Goal: Transaction & Acquisition: Purchase product/service

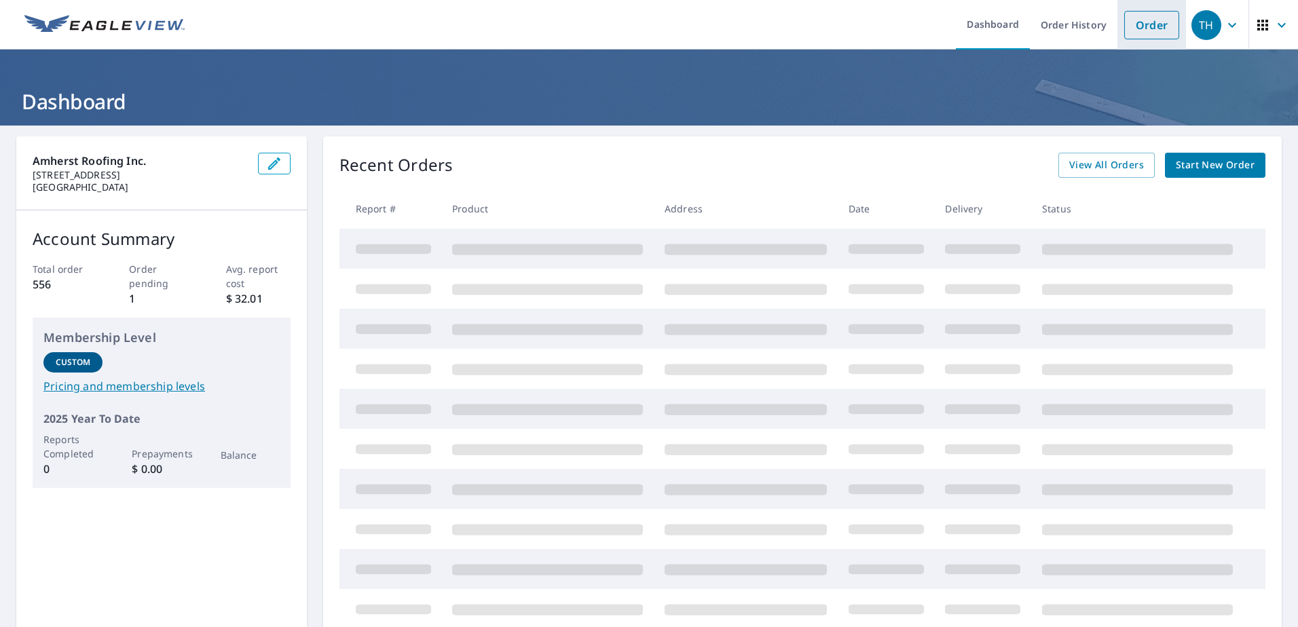
drag, startPoint x: 0, startPoint y: 0, endPoint x: 1120, endPoint y: 31, distance: 1120.8
click at [1124, 31] on link "Order" at bounding box center [1151, 25] width 55 height 29
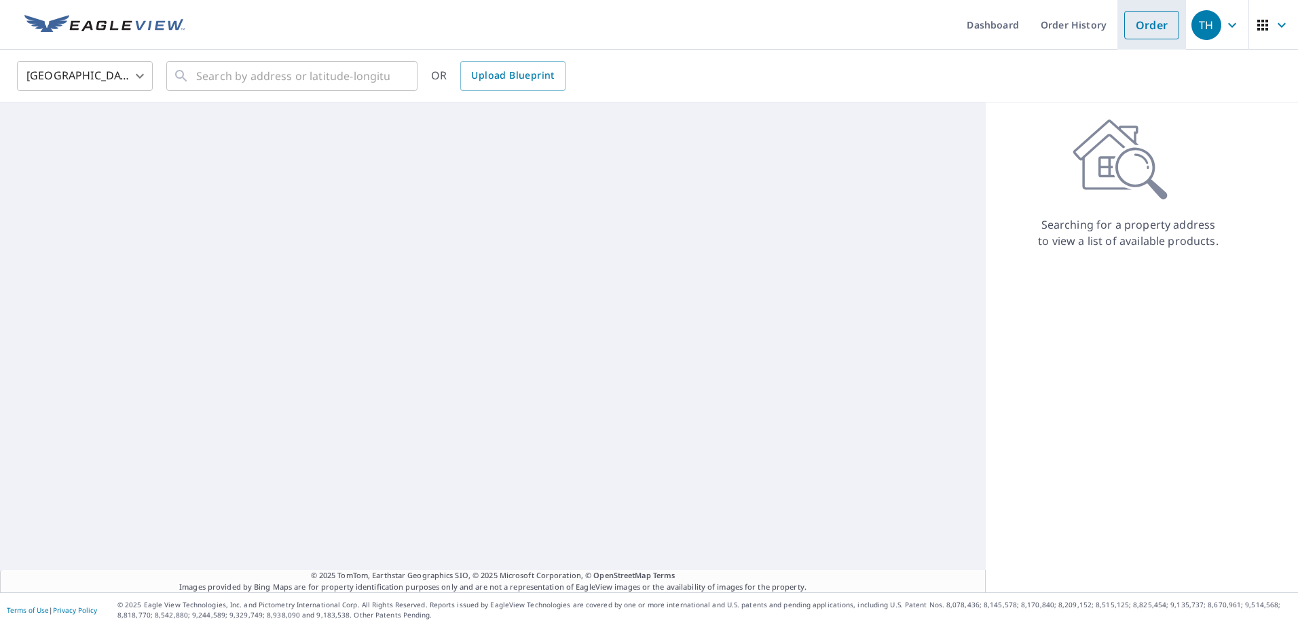
click at [1124, 31] on link "Order" at bounding box center [1151, 25] width 55 height 29
click at [480, 71] on span "Upload Blueprint" at bounding box center [512, 75] width 83 height 17
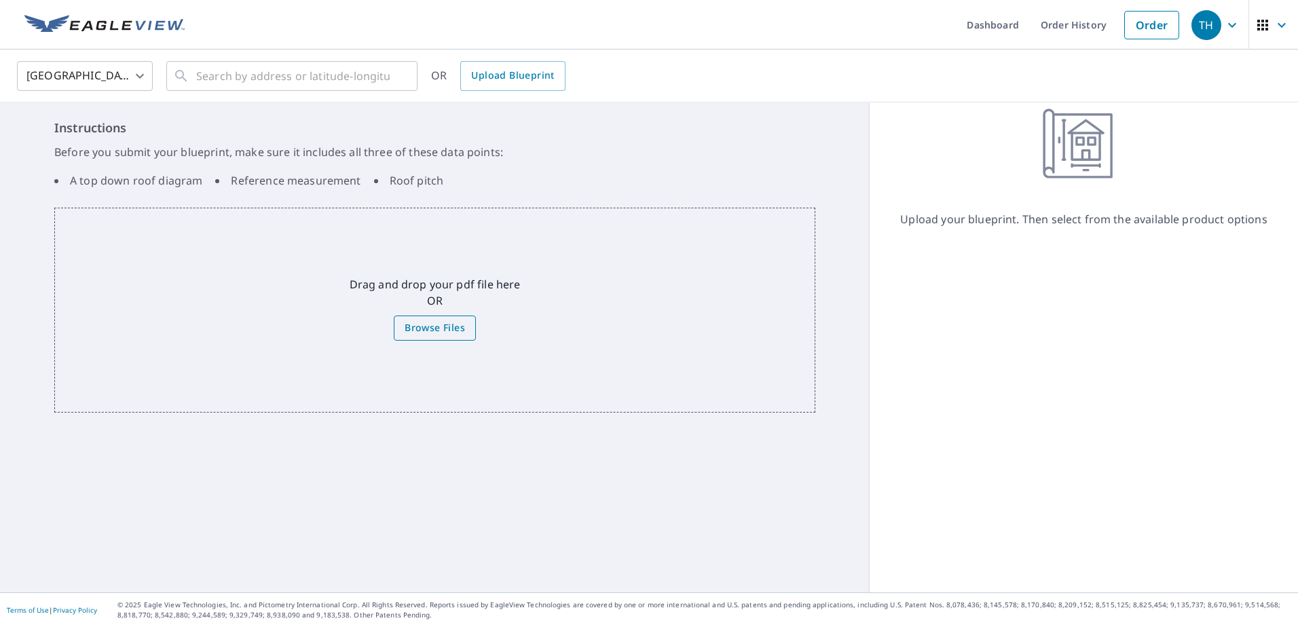
click at [455, 324] on span "Browse Files" at bounding box center [434, 328] width 60 height 17
click at [0, 0] on input "Browse Files" at bounding box center [0, 0] width 0 height 0
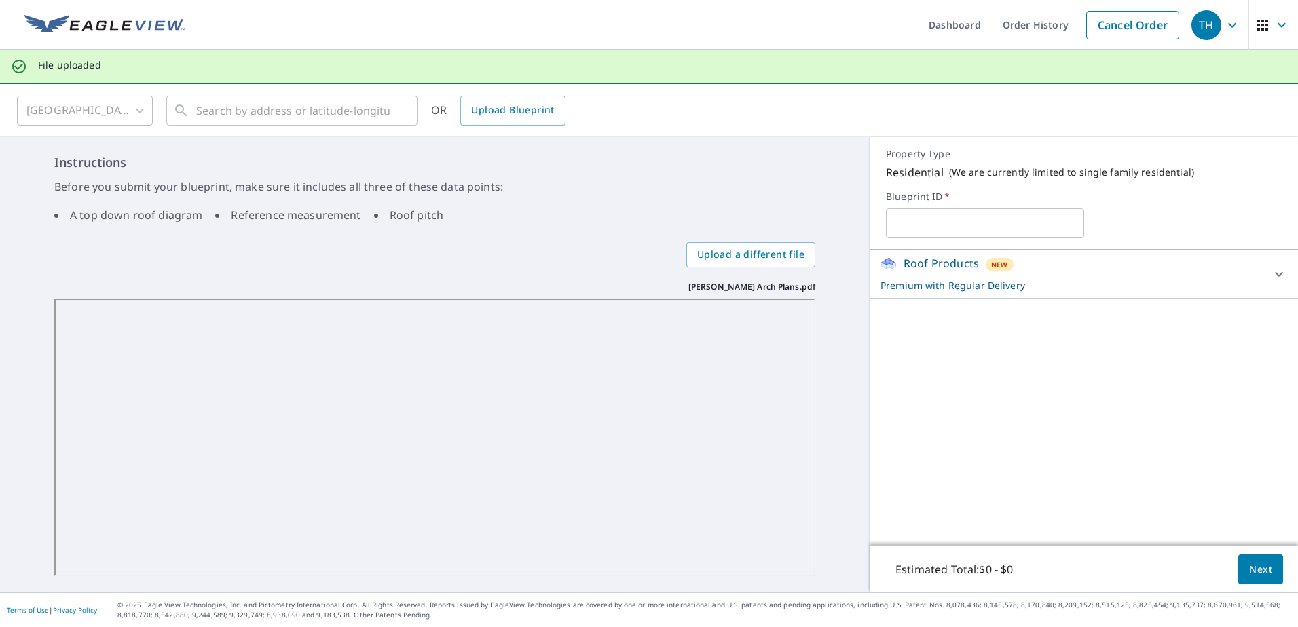
click at [921, 238] on input "text" at bounding box center [984, 223] width 197 height 38
type input "[PERSON_NAME] Residence"
click at [1245, 559] on button "Next" at bounding box center [1260, 569] width 45 height 31
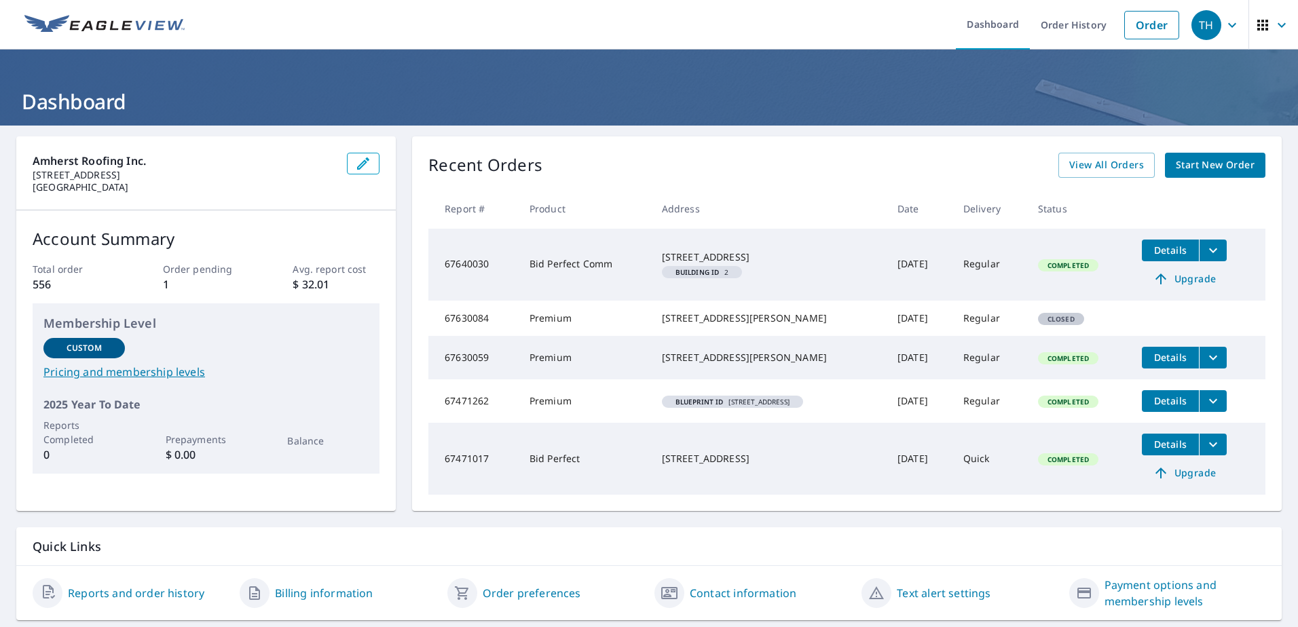
click at [1202, 164] on span "Start New Order" at bounding box center [1214, 165] width 79 height 17
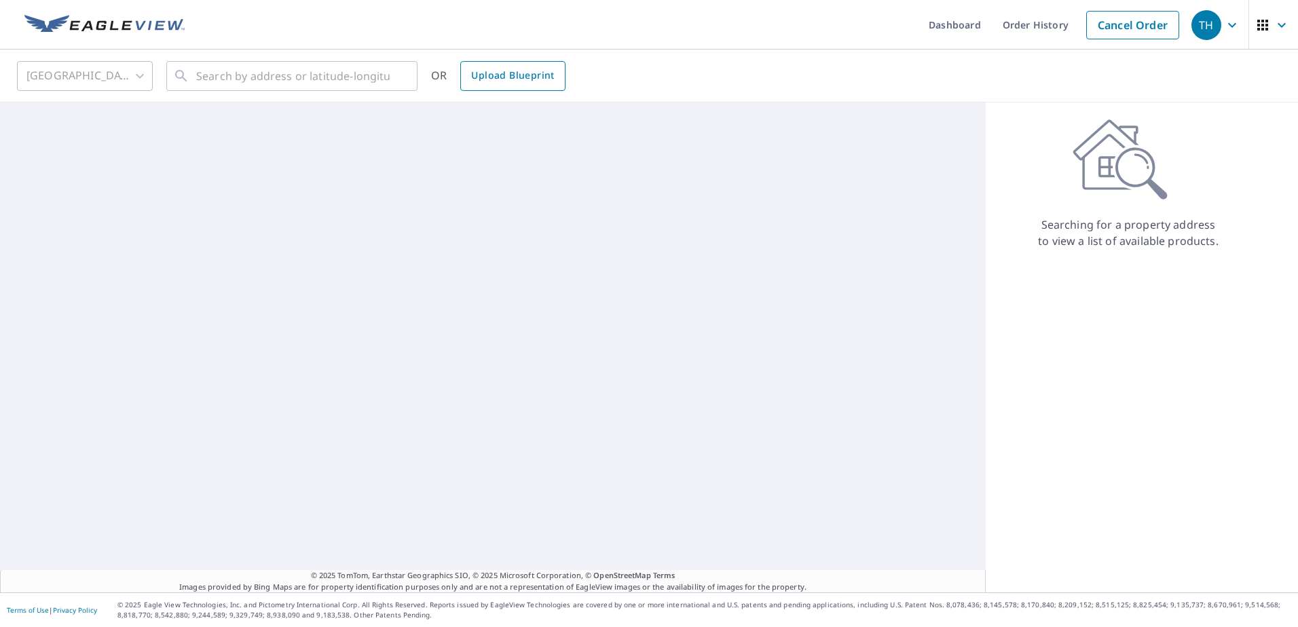
click at [514, 71] on span "Upload Blueprint" at bounding box center [512, 75] width 83 height 17
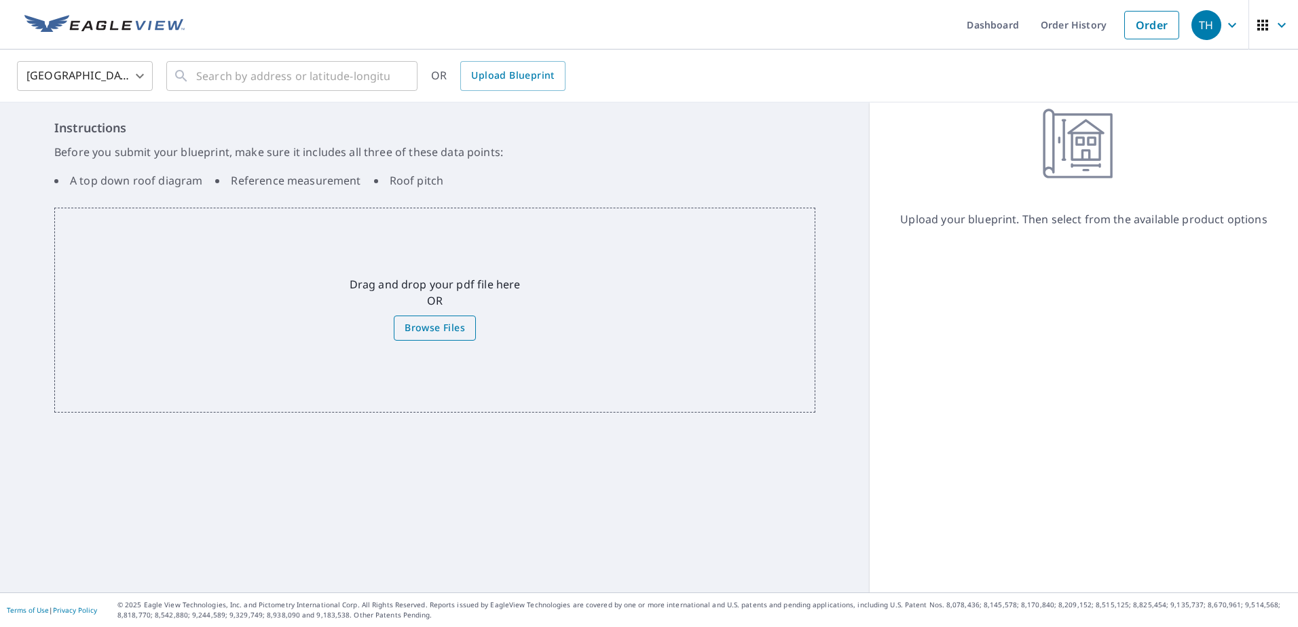
click at [438, 330] on span "Browse Files" at bounding box center [434, 328] width 60 height 17
click at [0, 0] on input "Browse Files" at bounding box center [0, 0] width 0 height 0
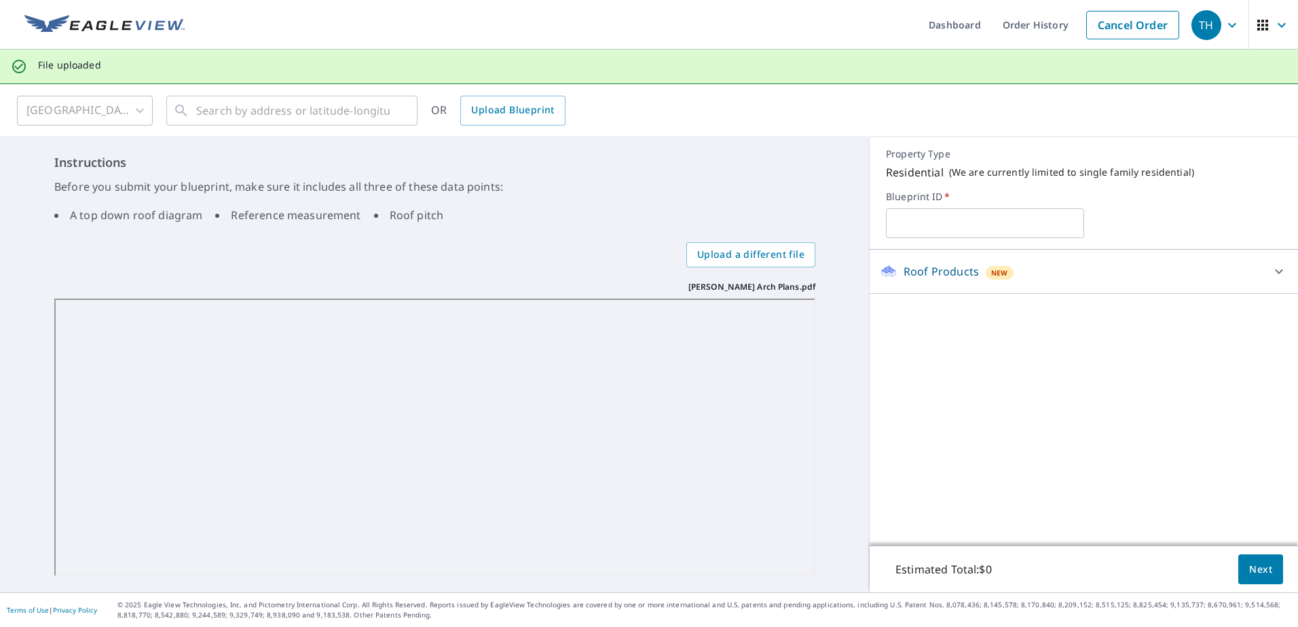
click at [920, 235] on input "text" at bounding box center [984, 223] width 197 height 38
type input "[PERSON_NAME] Residence"
click at [1238, 571] on button "Next" at bounding box center [1260, 569] width 45 height 31
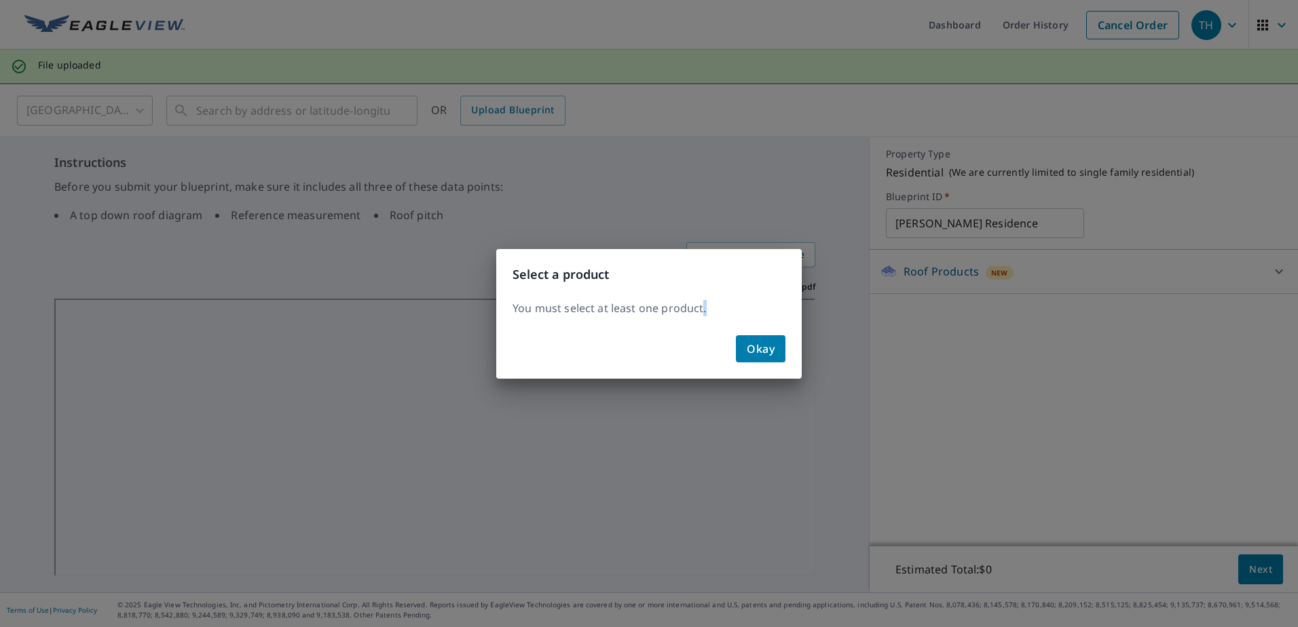
click at [1235, 571] on div "Select a product You must select at least one product. Okay" at bounding box center [649, 313] width 1298 height 627
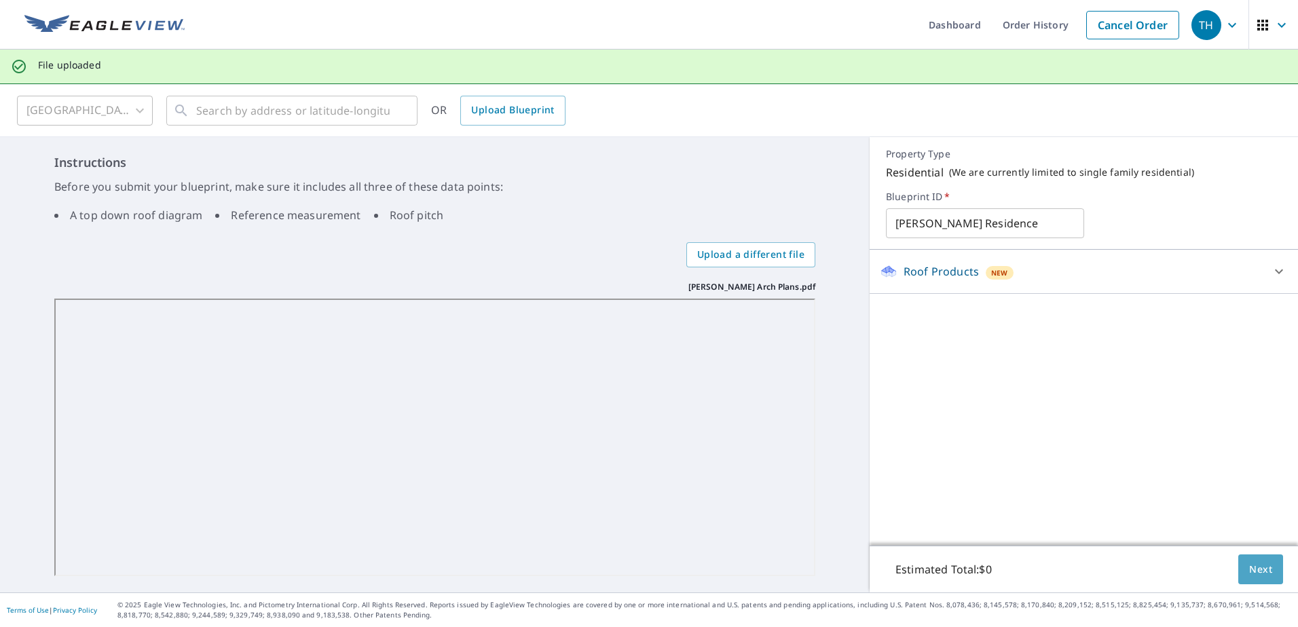
click at [1249, 569] on span "Next" at bounding box center [1260, 569] width 23 height 17
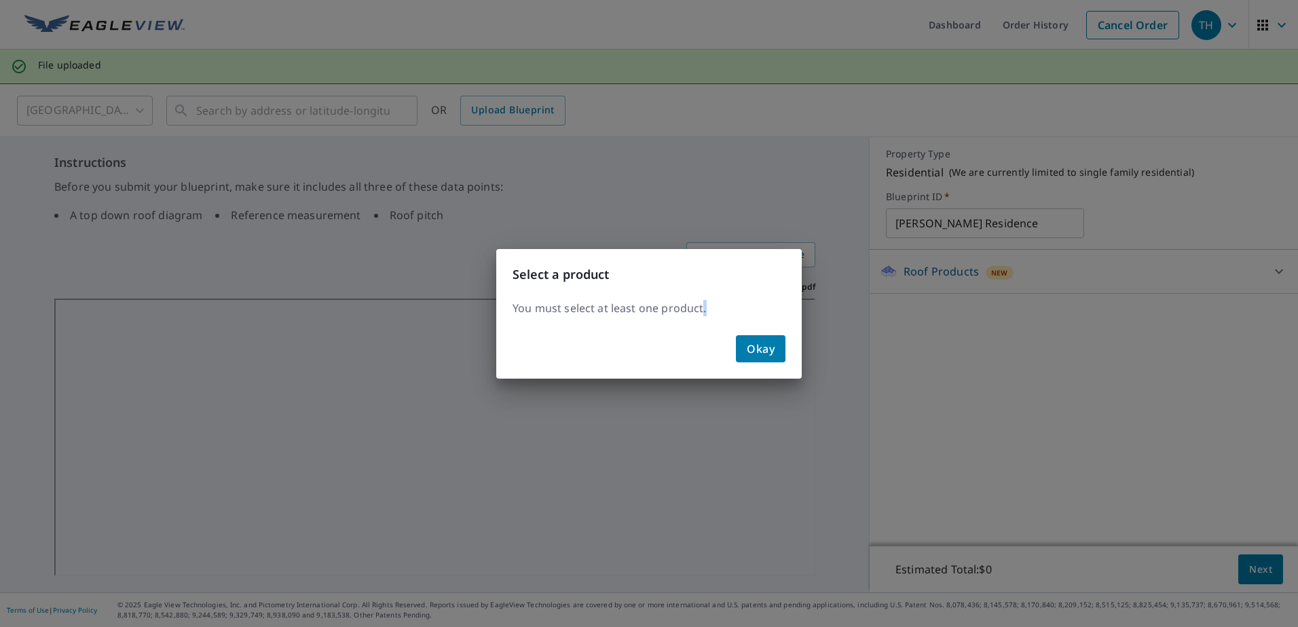
click at [1248, 569] on div "Select a product You must select at least one product. Okay" at bounding box center [649, 313] width 1298 height 627
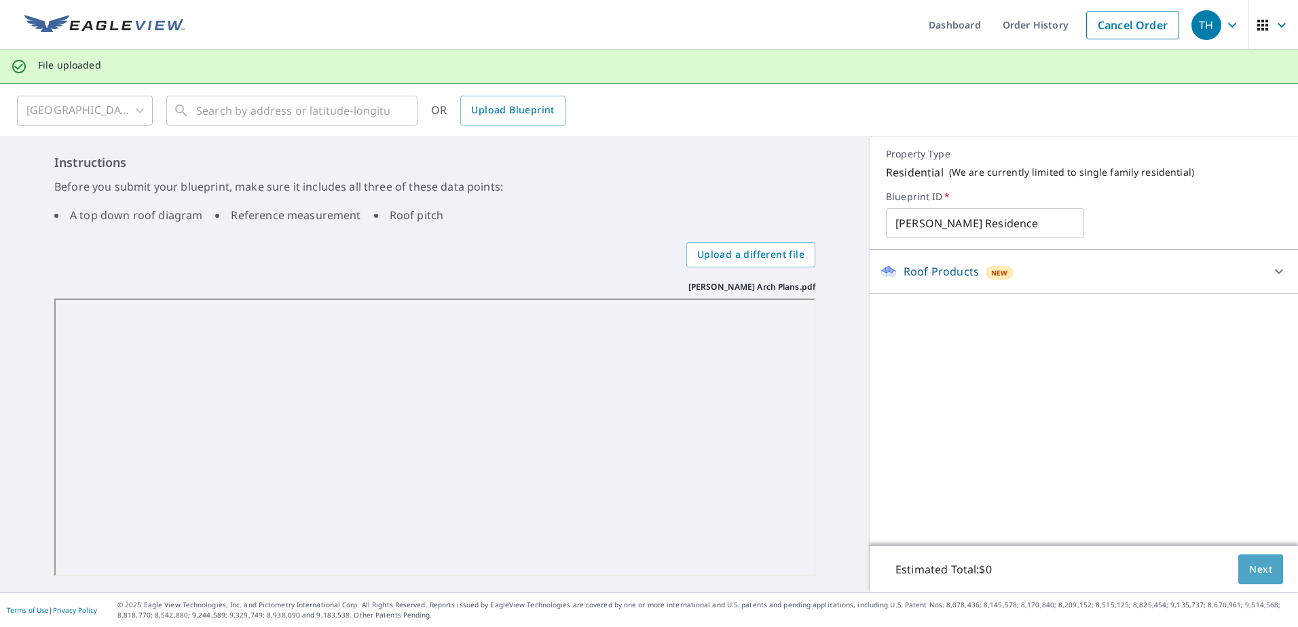
click at [1249, 569] on span "Next" at bounding box center [1260, 569] width 23 height 17
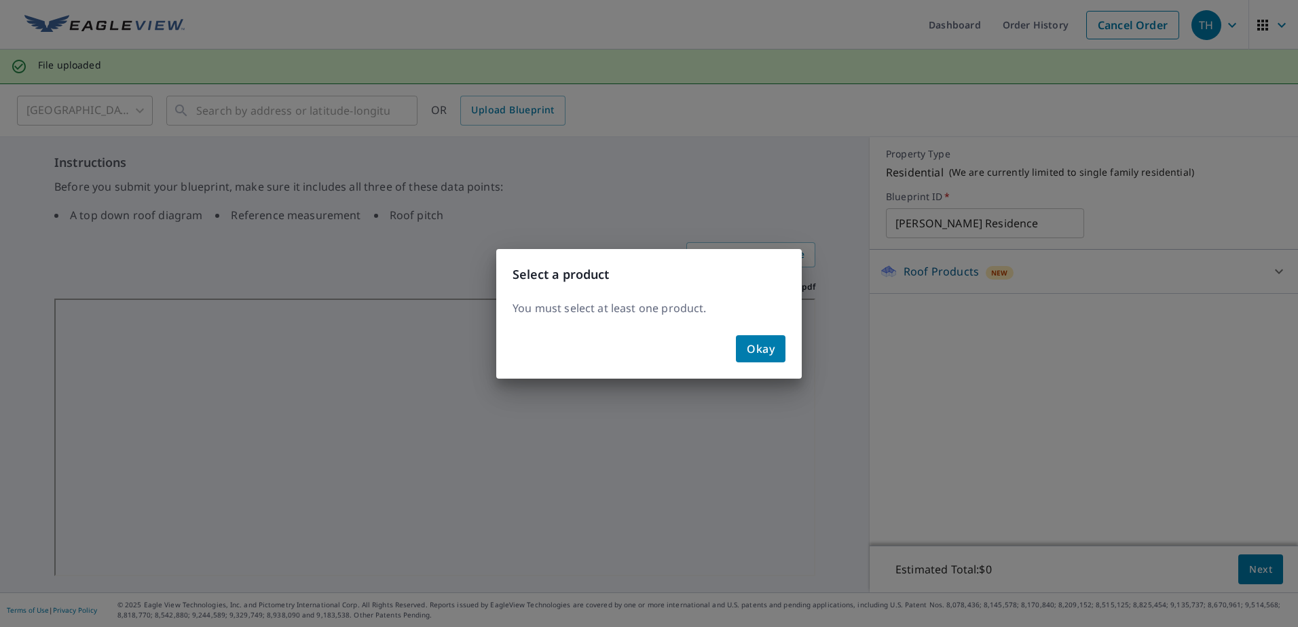
click at [740, 355] on button "Okay" at bounding box center [761, 348] width 50 height 27
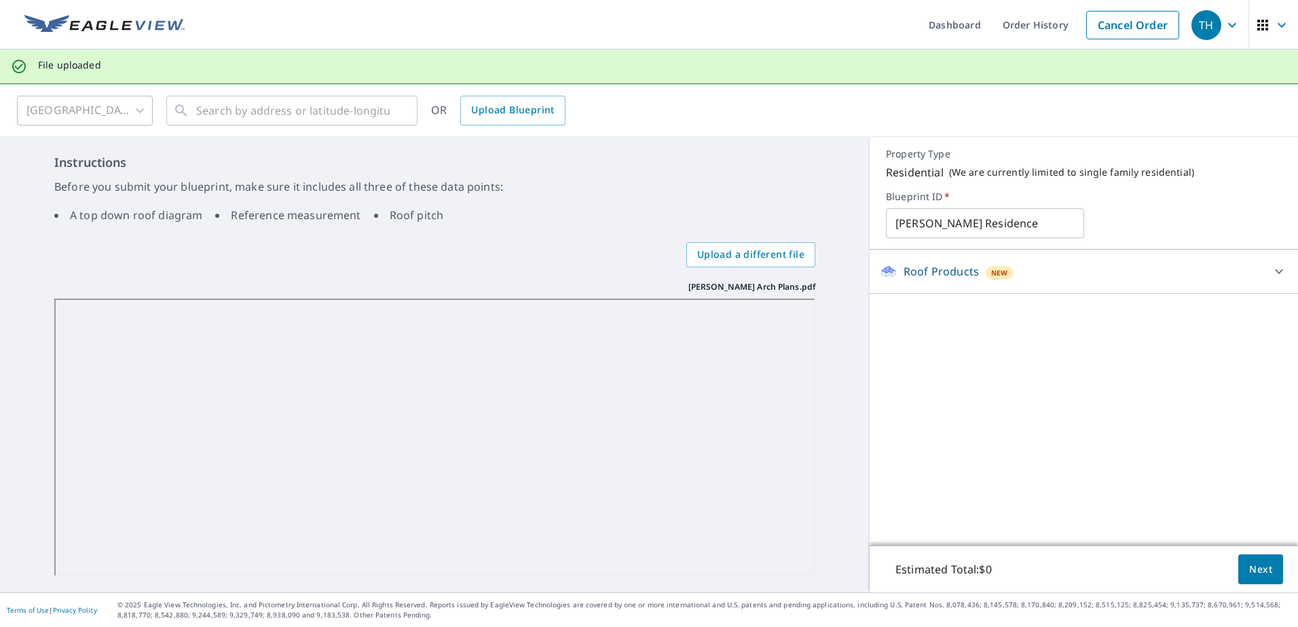
click at [1070, 265] on div "Roof Products New" at bounding box center [1071, 271] width 382 height 16
drag, startPoint x: 1070, startPoint y: 265, endPoint x: 1087, endPoint y: 268, distance: 17.2
click at [1078, 267] on div "Roof Products New" at bounding box center [1071, 271] width 382 height 16
click at [1113, 269] on div "Roof Products New" at bounding box center [1071, 271] width 382 height 16
click at [1000, 30] on link "Order History" at bounding box center [1035, 25] width 88 height 50
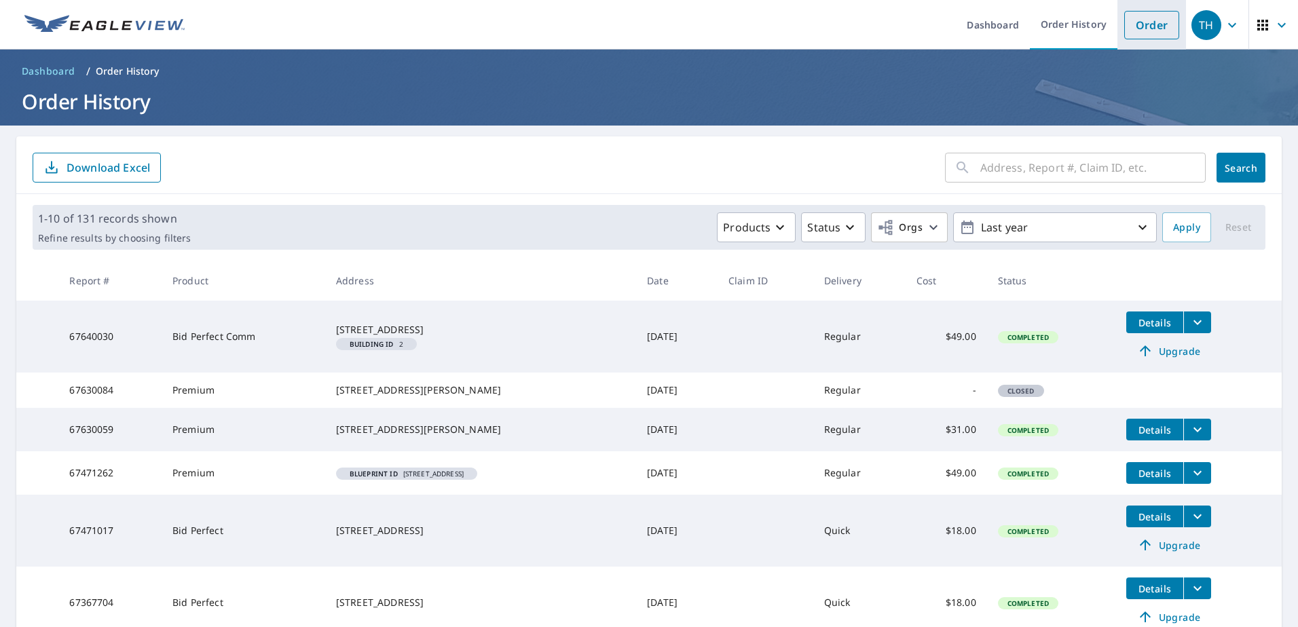
click at [1134, 22] on link "Order" at bounding box center [1151, 25] width 55 height 29
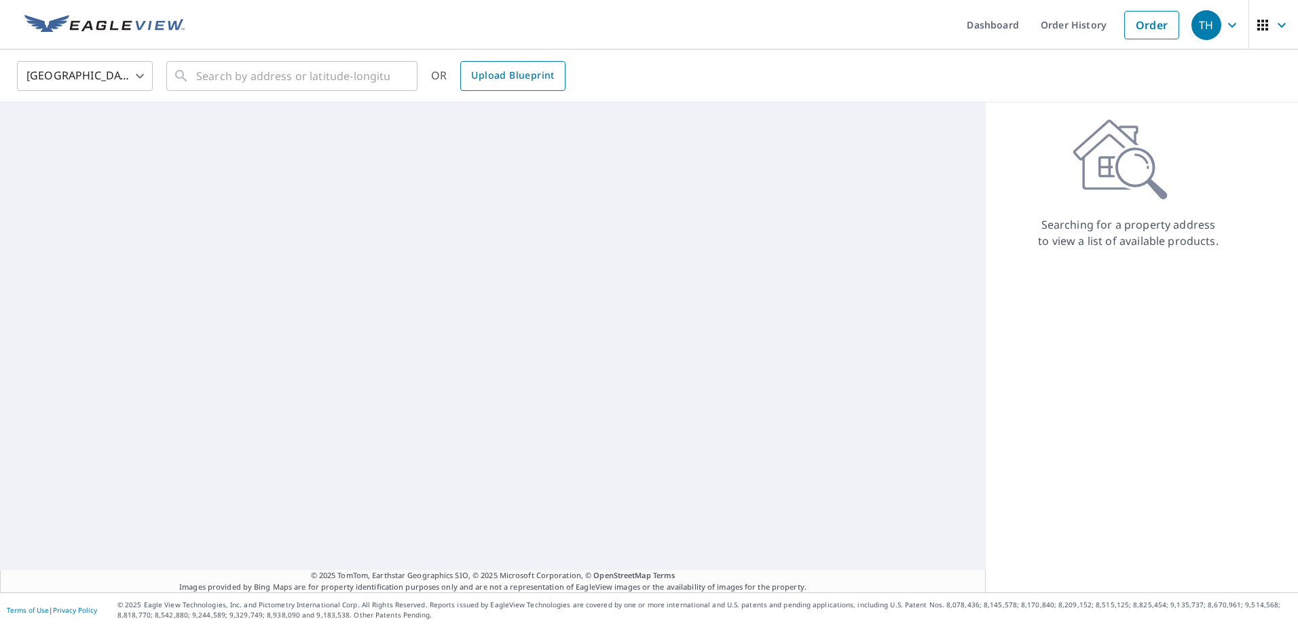
click at [497, 73] on span "Upload Blueprint" at bounding box center [512, 75] width 83 height 17
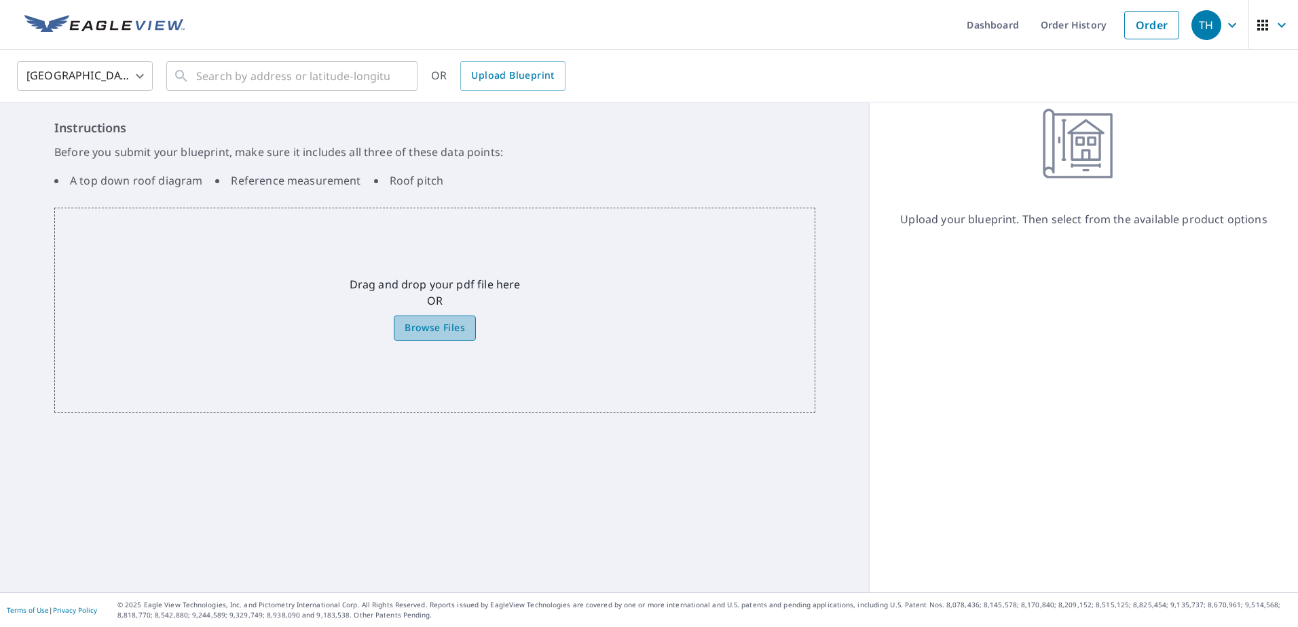
click at [446, 326] on span "Browse Files" at bounding box center [434, 328] width 60 height 17
click at [0, 0] on input "Browse Files" at bounding box center [0, 0] width 0 height 0
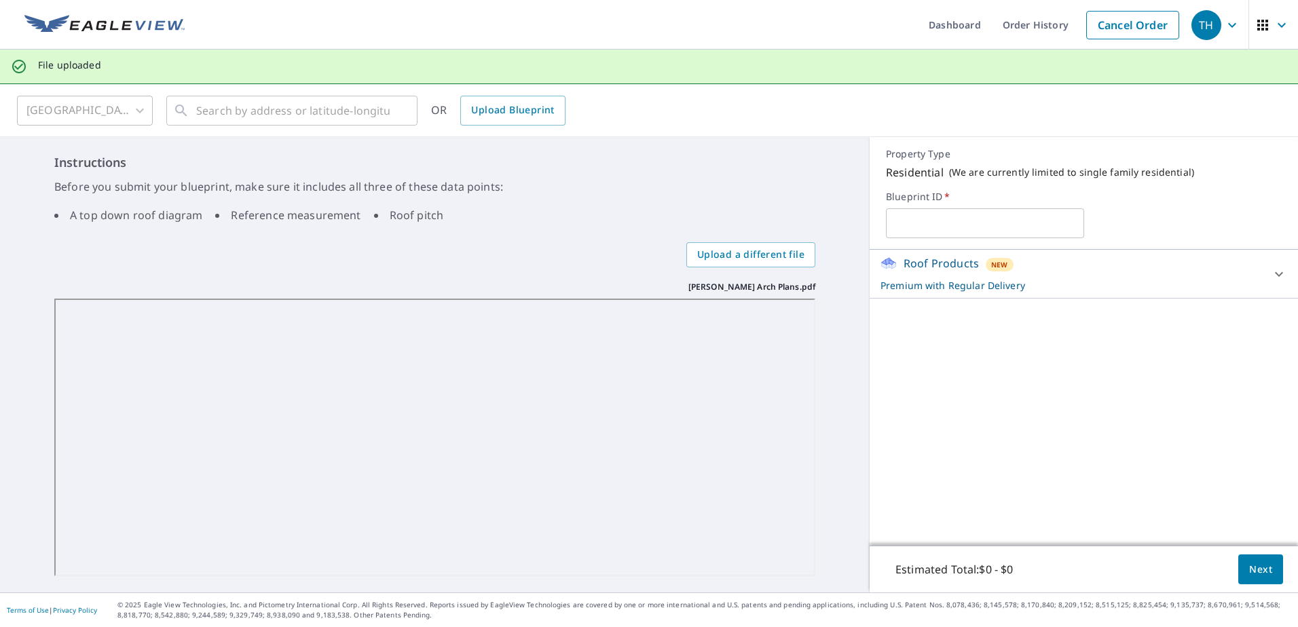
click at [922, 217] on input "text" at bounding box center [984, 223] width 197 height 38
type input "[PERSON_NAME] Residence"
click at [1108, 272] on div "Roof Products New Premium with Regular Delivery" at bounding box center [1071, 273] width 382 height 37
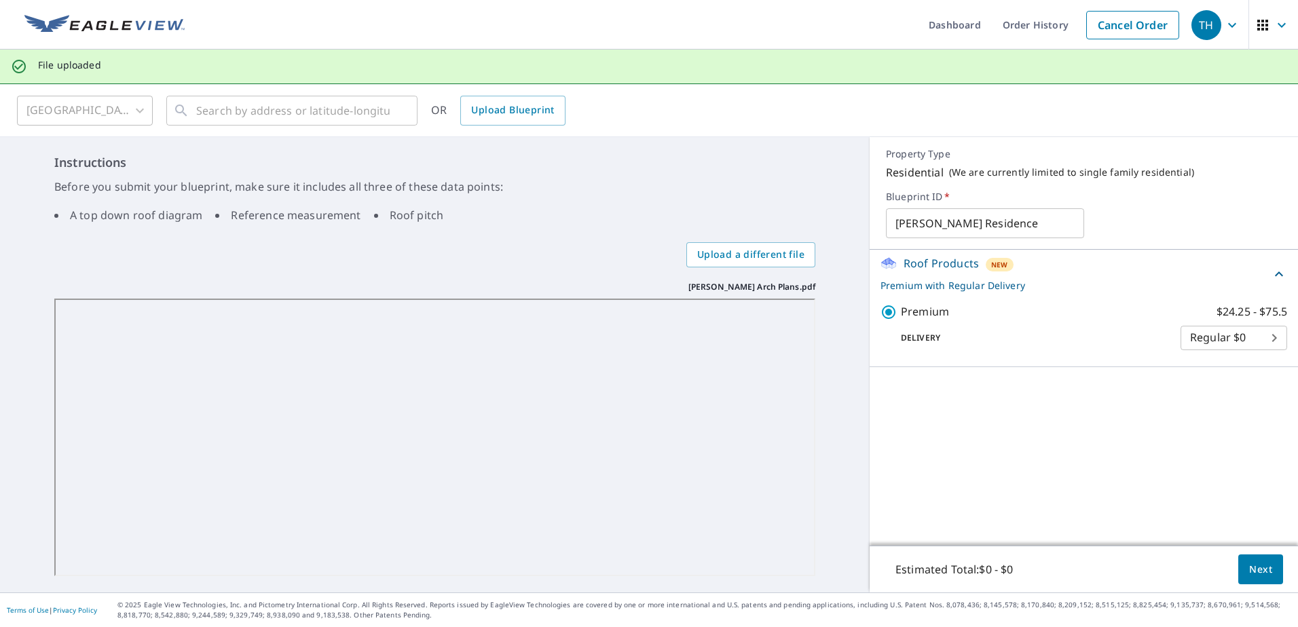
click at [1108, 272] on div "Roof Products New Premium with Regular Delivery" at bounding box center [1075, 273] width 390 height 37
click at [1137, 434] on div "Roof Products New Premium with Regular Delivery Premium $24.25 - $75.5 Delivery…" at bounding box center [1083, 398] width 428 height 296
click at [1256, 580] on button "Next" at bounding box center [1260, 569] width 45 height 31
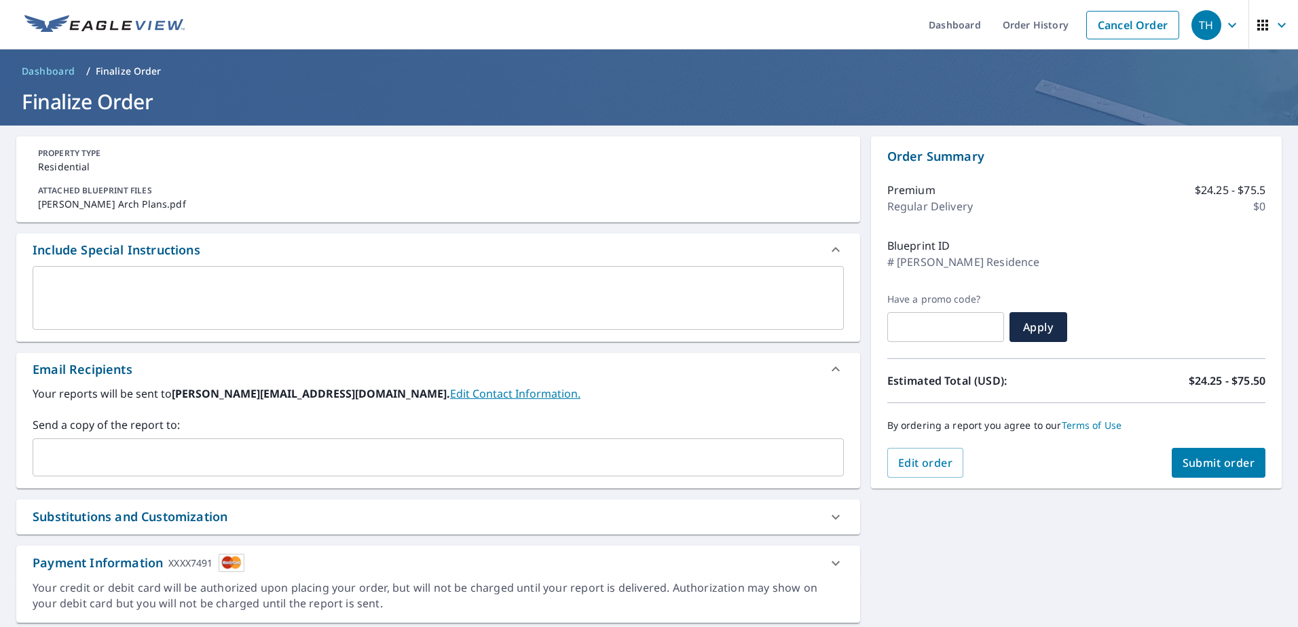
click at [202, 295] on textarea at bounding box center [438, 298] width 792 height 39
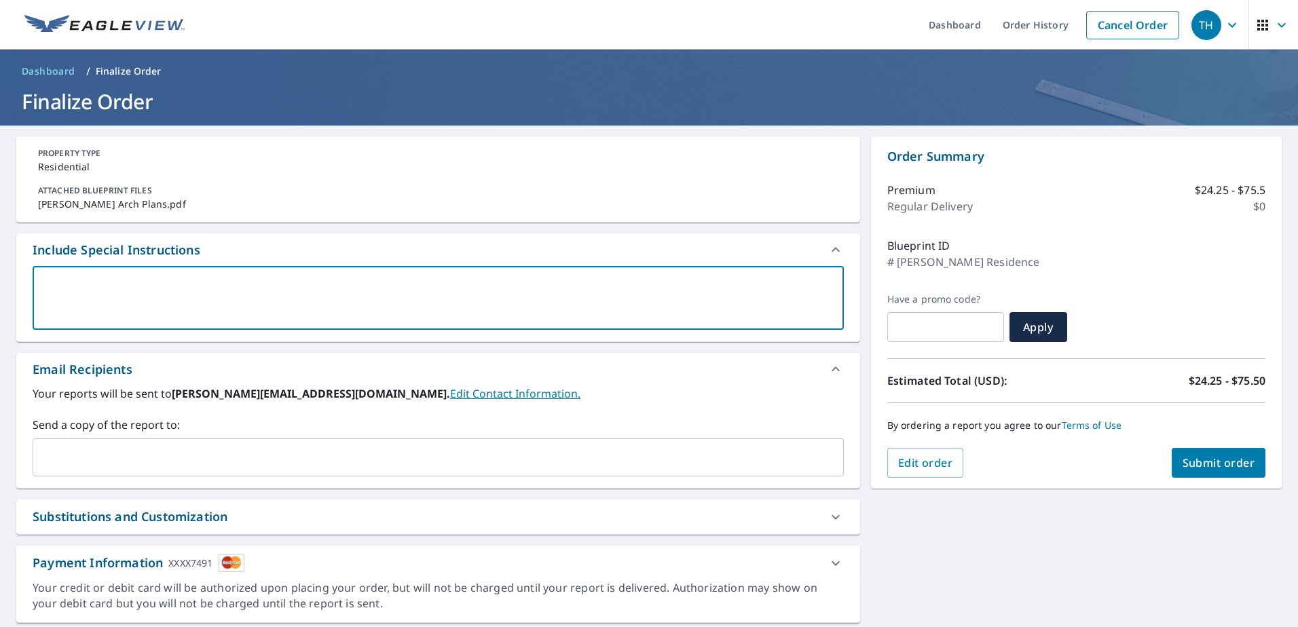
type textarea "P"
type textarea "x"
type textarea "Pl"
type textarea "x"
type textarea "Ple"
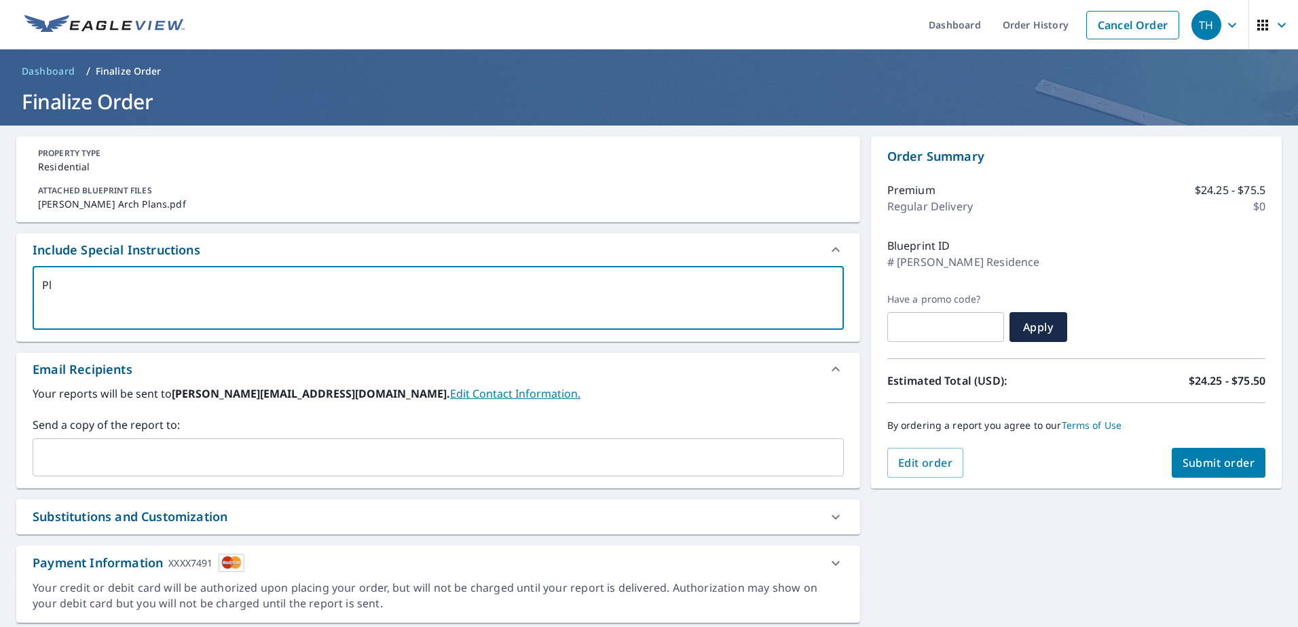
type textarea "x"
type textarea "Ples"
type textarea "x"
type textarea "Plese"
type textarea "x"
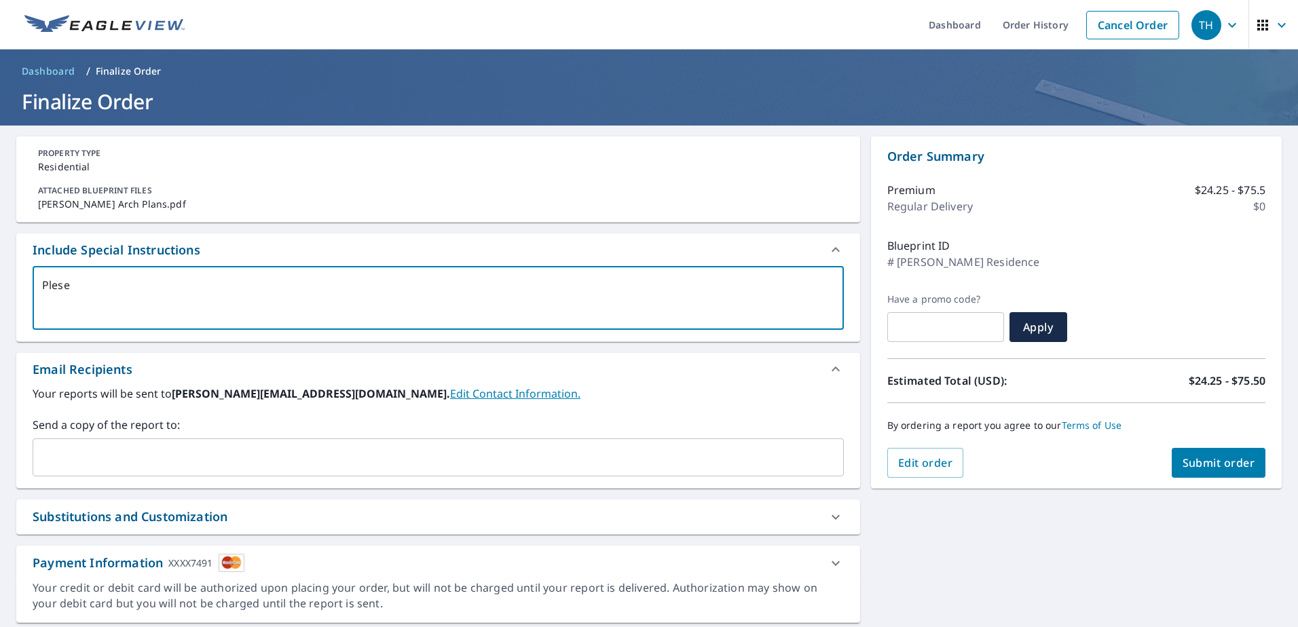
type textarea "Plese"
type textarea "x"
type textarea "Plese"
type textarea "x"
type textarea "Ples"
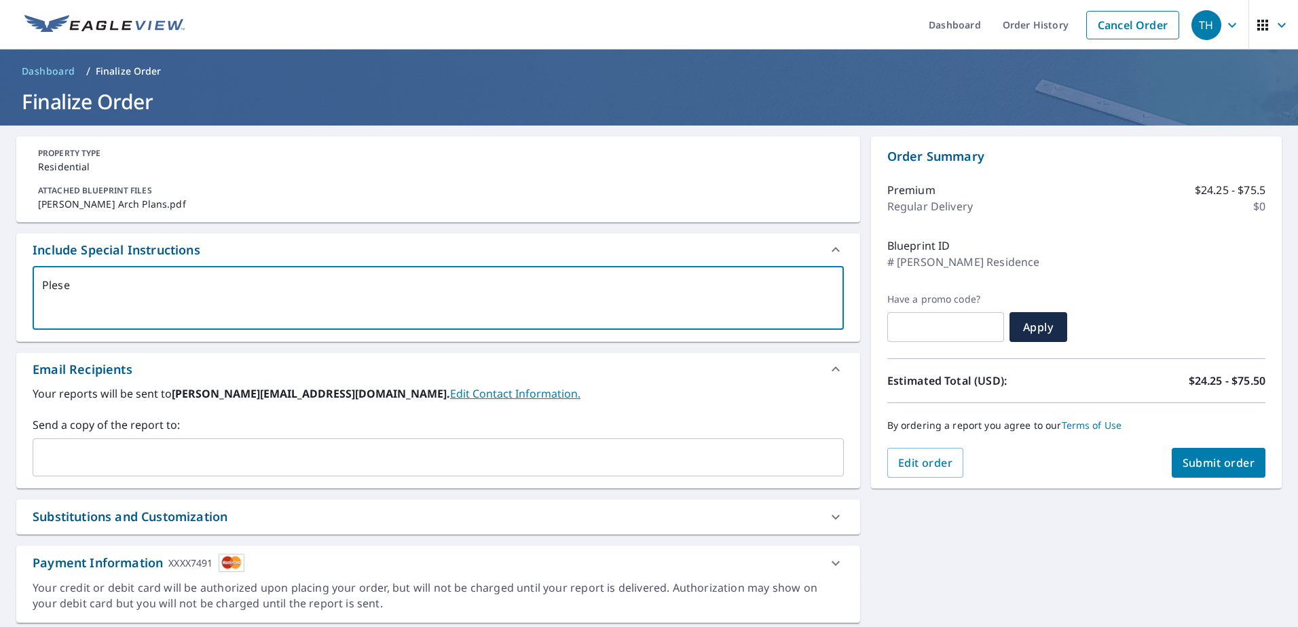
type textarea "x"
type textarea "Ple"
type textarea "x"
type textarea "Plea"
type textarea "x"
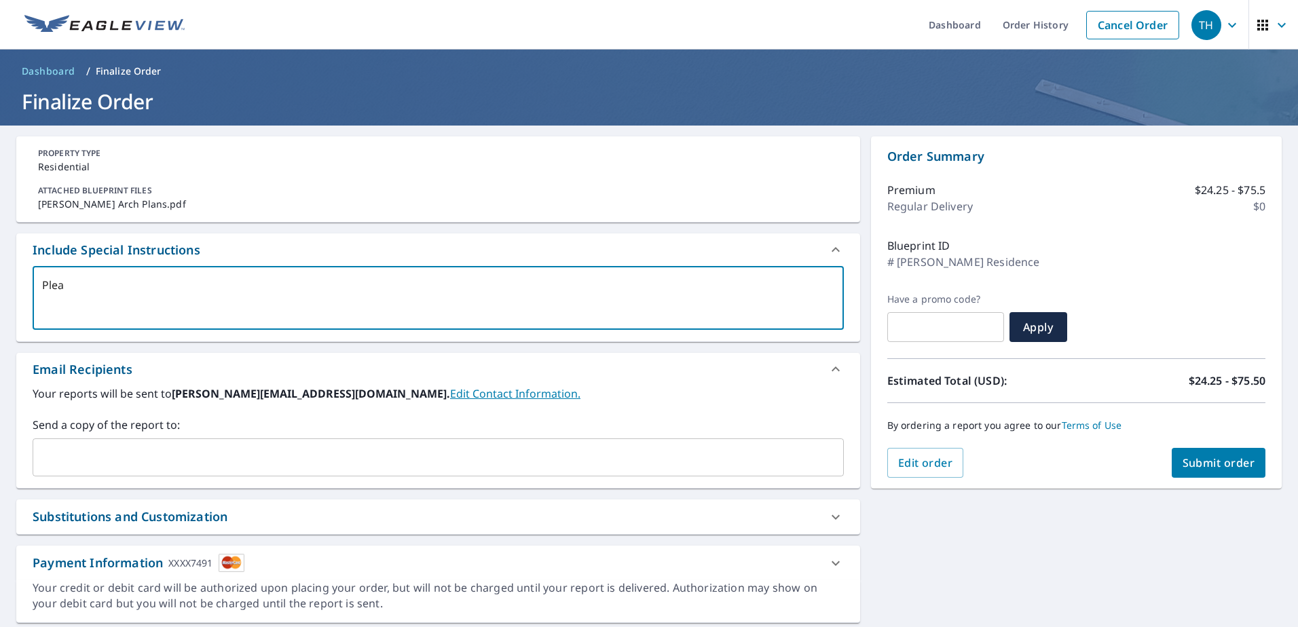
type textarea "Pleas"
type textarea "x"
type textarea "Please"
type textarea "x"
type textarea "Please"
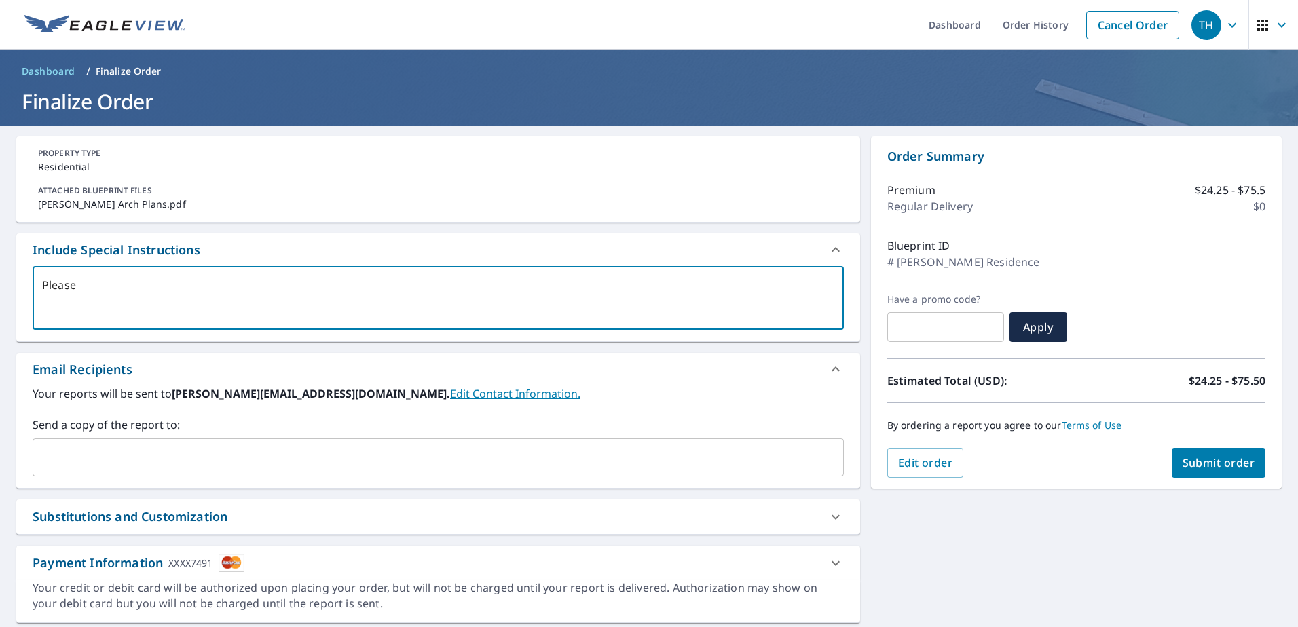
type textarea "x"
type textarea "Please R"
type textarea "x"
type textarea "Please Re"
type textarea "x"
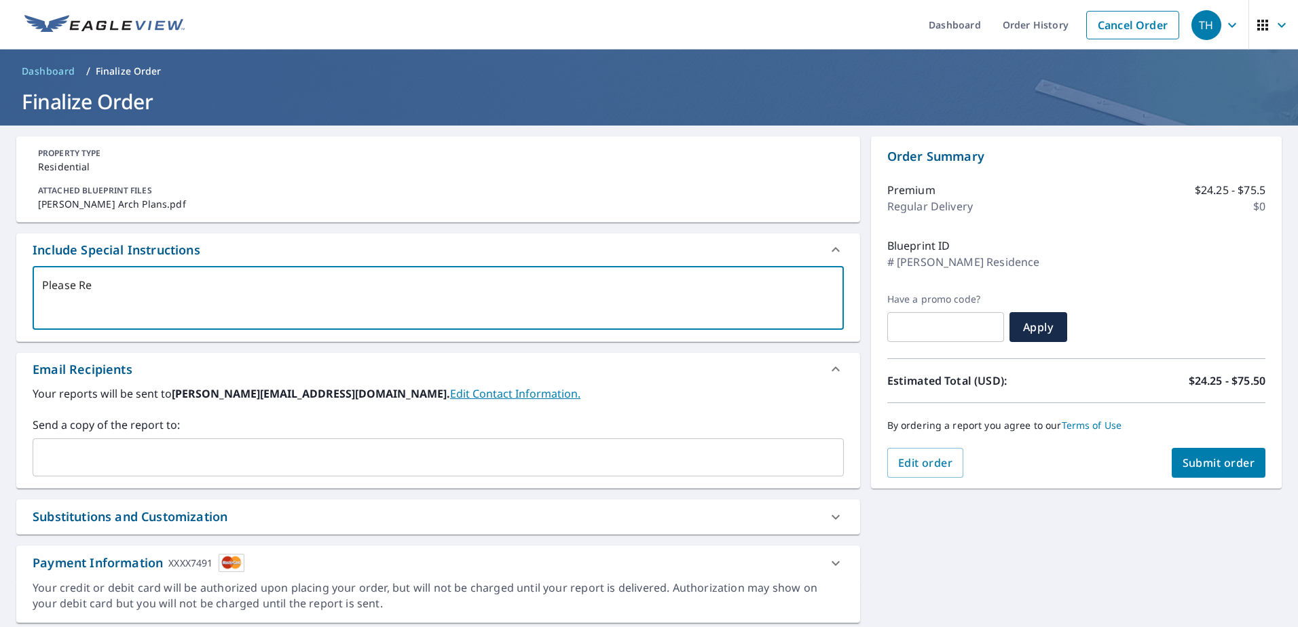
type textarea "Please Ref"
type textarea "x"
type textarea "Please Refe"
type textarea "x"
type textarea "Please Refer"
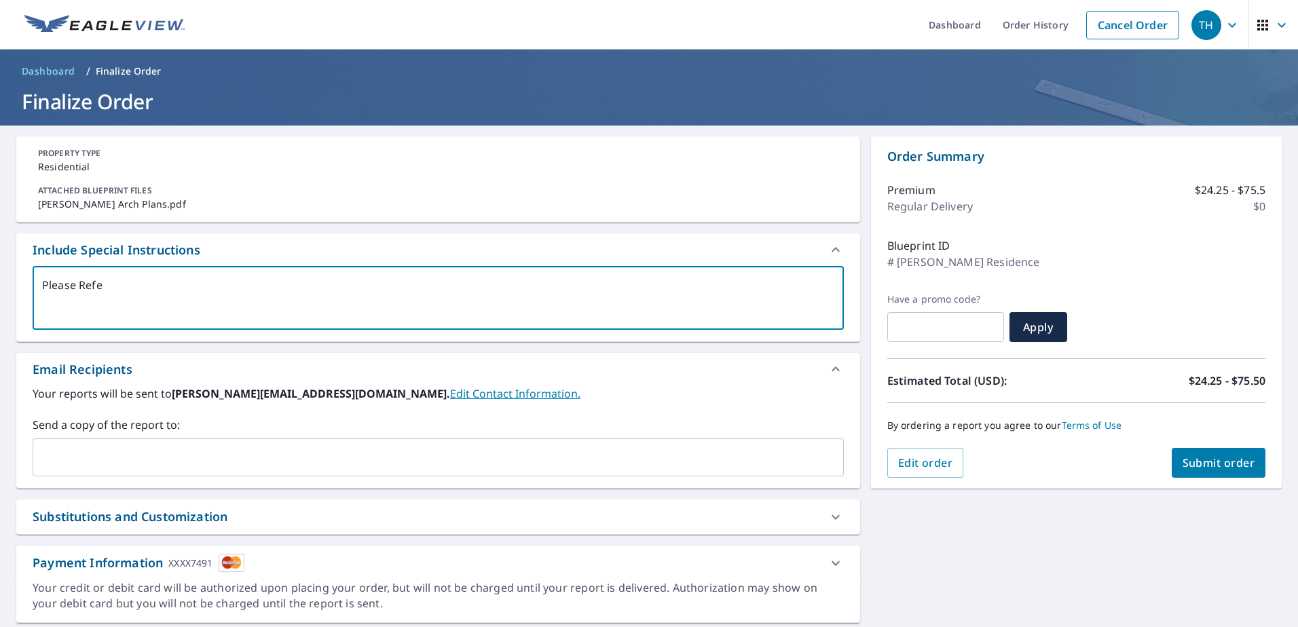
type textarea "x"
type textarea "Please Refer"
type textarea "x"
type textarea "Please Refer t"
type textarea "x"
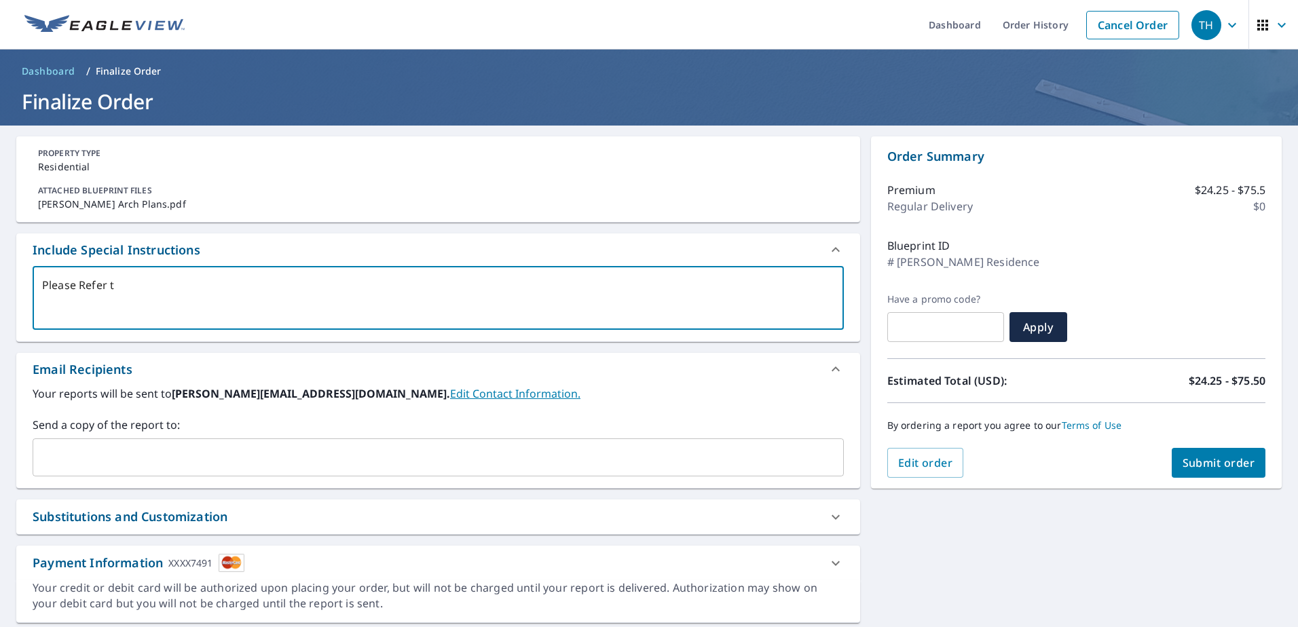
type textarea "Please Refer to"
type textarea "x"
type textarea "Please Refer to"
type textarea "x"
type textarea "Please Refer to p"
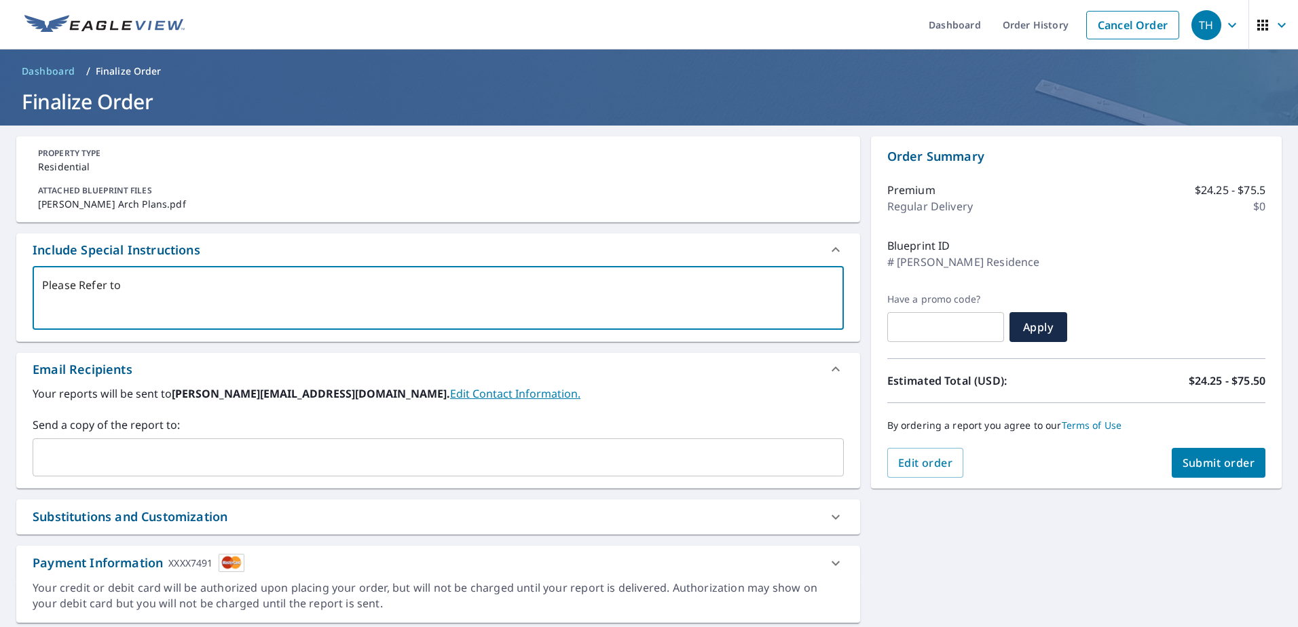
type textarea "x"
type textarea "Please Refer to pa"
type textarea "x"
type textarea "Please Refer to pag"
type textarea "x"
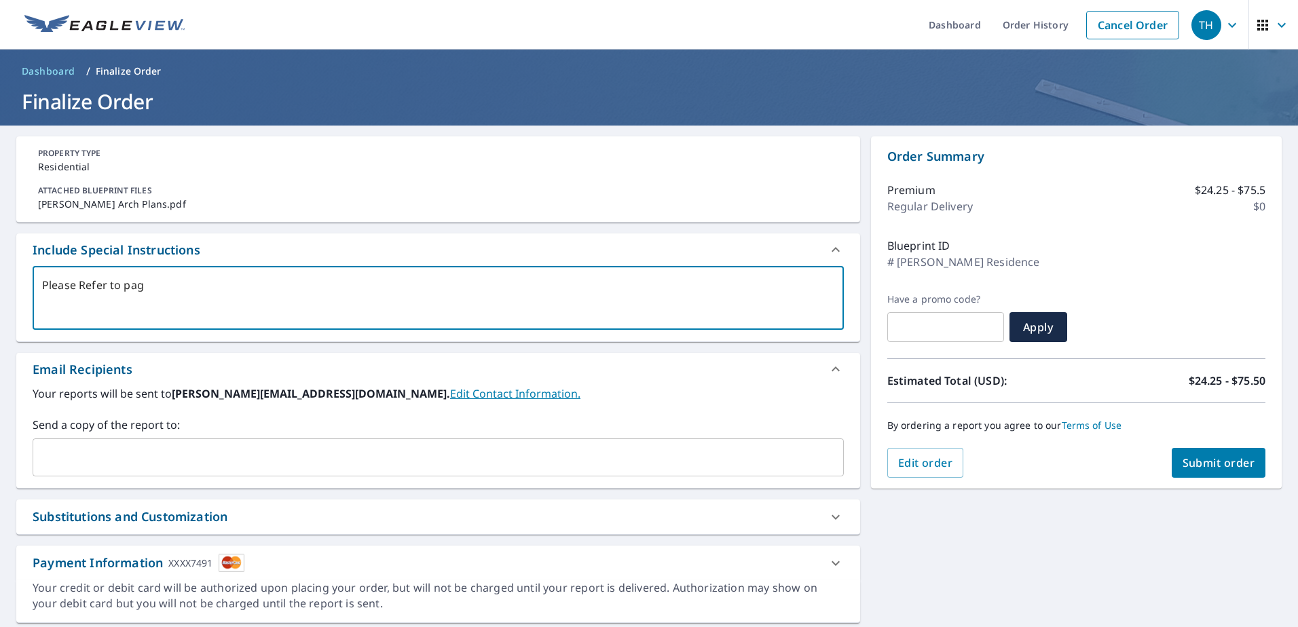
type textarea "Please Refer to page"
type textarea "x"
type textarea "Please Refer to page"
type textarea "x"
type textarea "Please Refer to page 1"
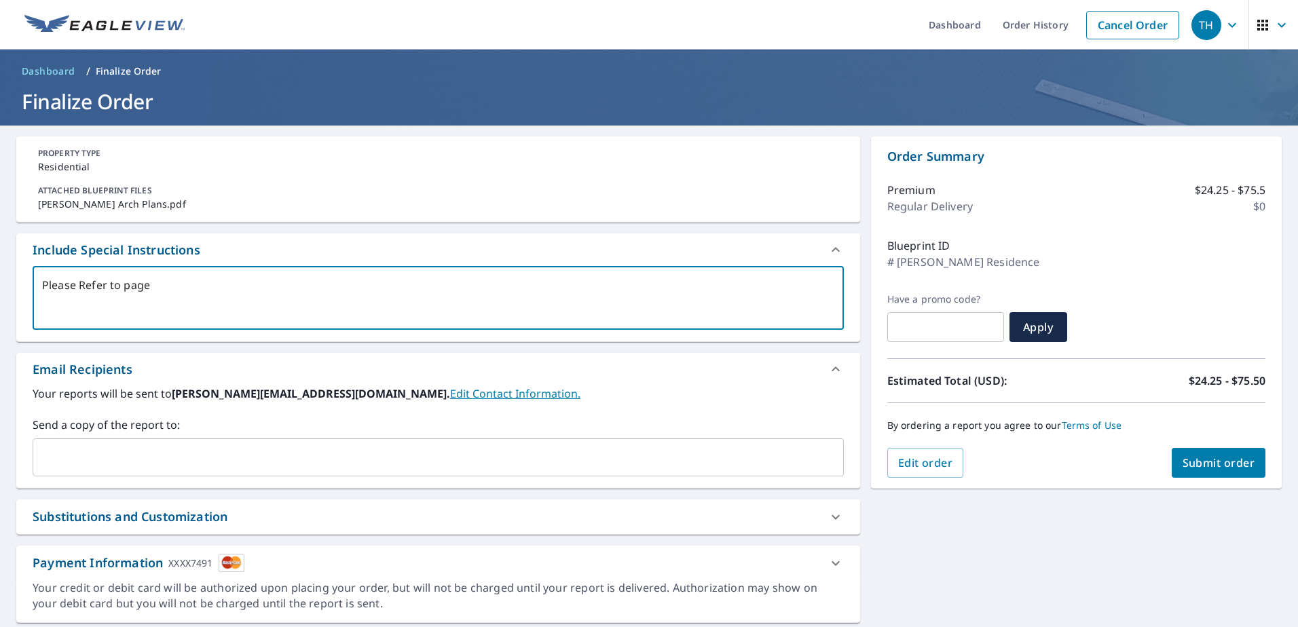
type textarea "x"
type textarea "Please Refer to page 10"
type textarea "x"
type textarea "Please Refer to page 10"
type textarea "x"
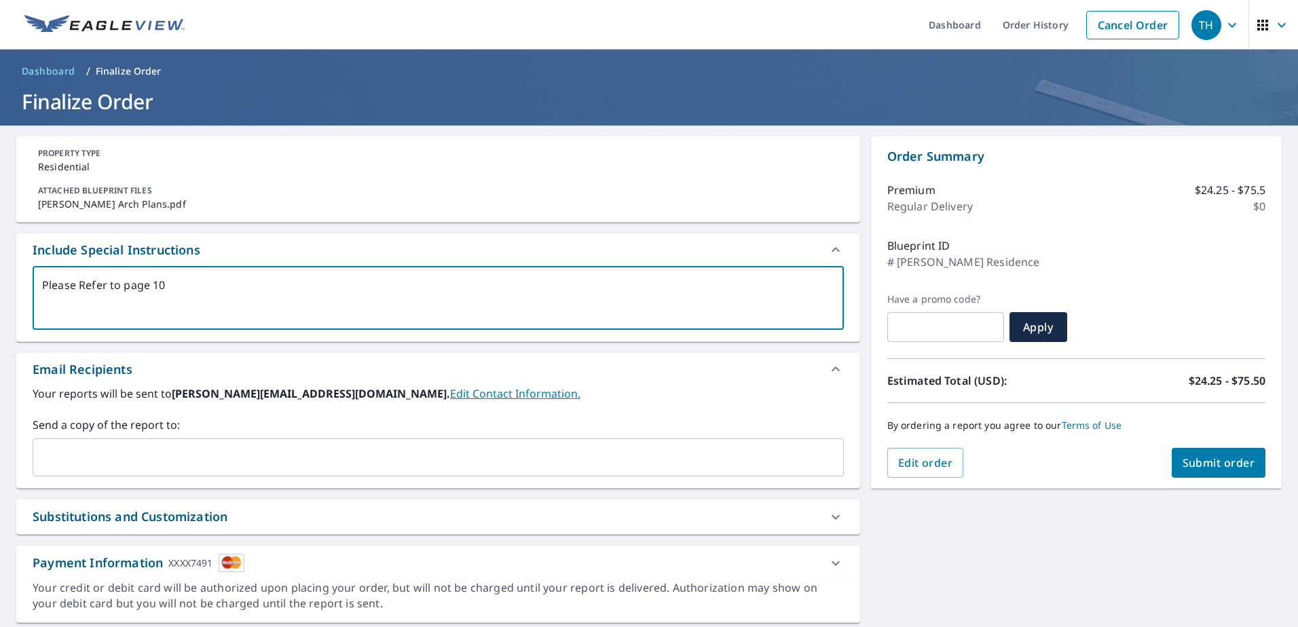
type textarea "Please Refer to page 10 f"
type textarea "x"
type textarea "Please Refer to page 10 fo"
type textarea "x"
type textarea "Please Refer to page 10 for"
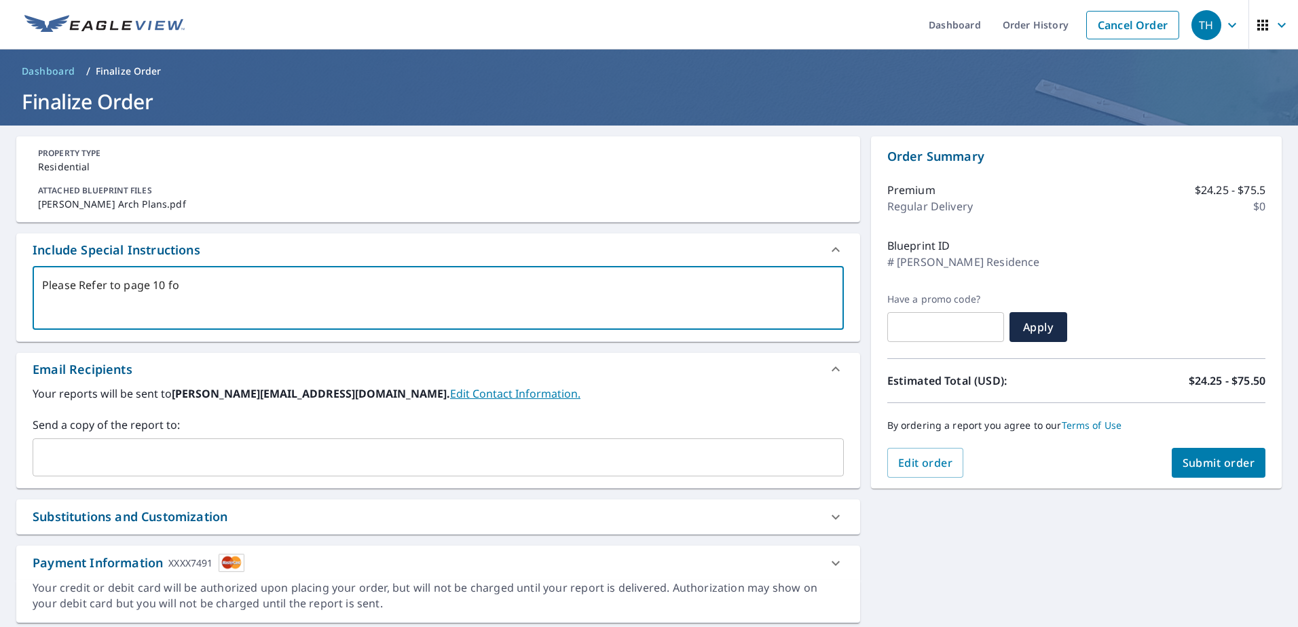
type textarea "x"
type textarea "Please Refer to page 10 for"
type textarea "x"
type textarea "Please Refer to page 10 for r"
type textarea "x"
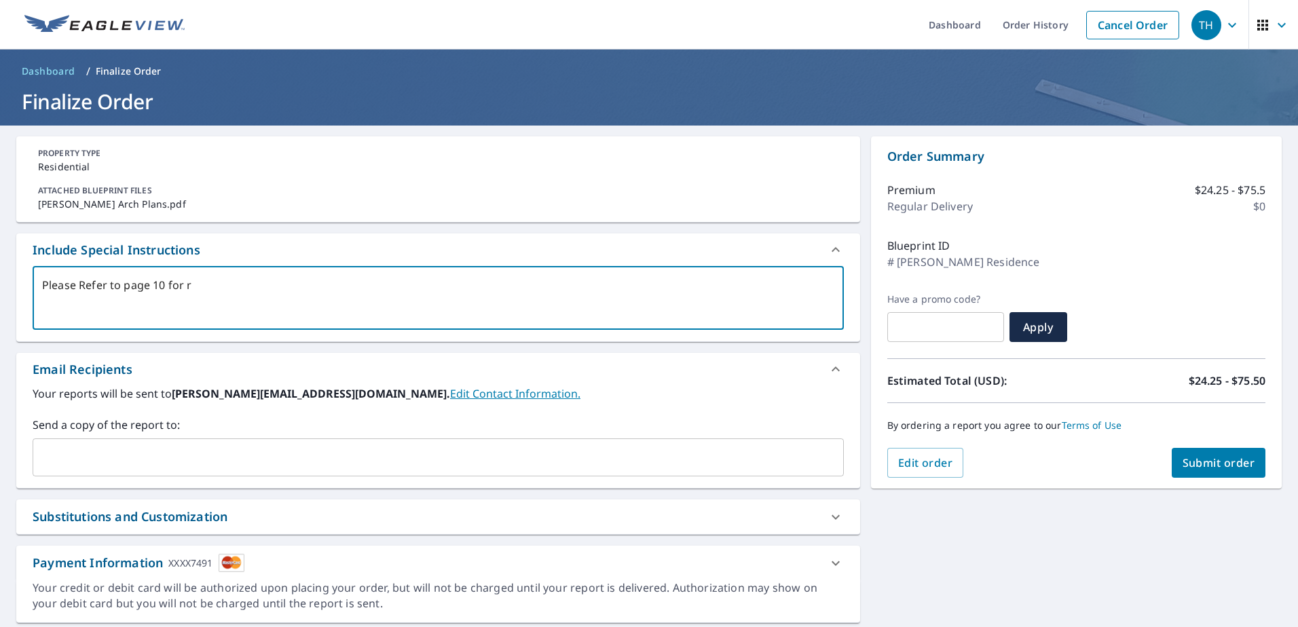
type textarea "Please Refer to page 10 for ro"
type textarea "x"
type textarea "Please Refer to page 10 for roo"
type textarea "x"
type textarea "Please Refer to page 10 for roof"
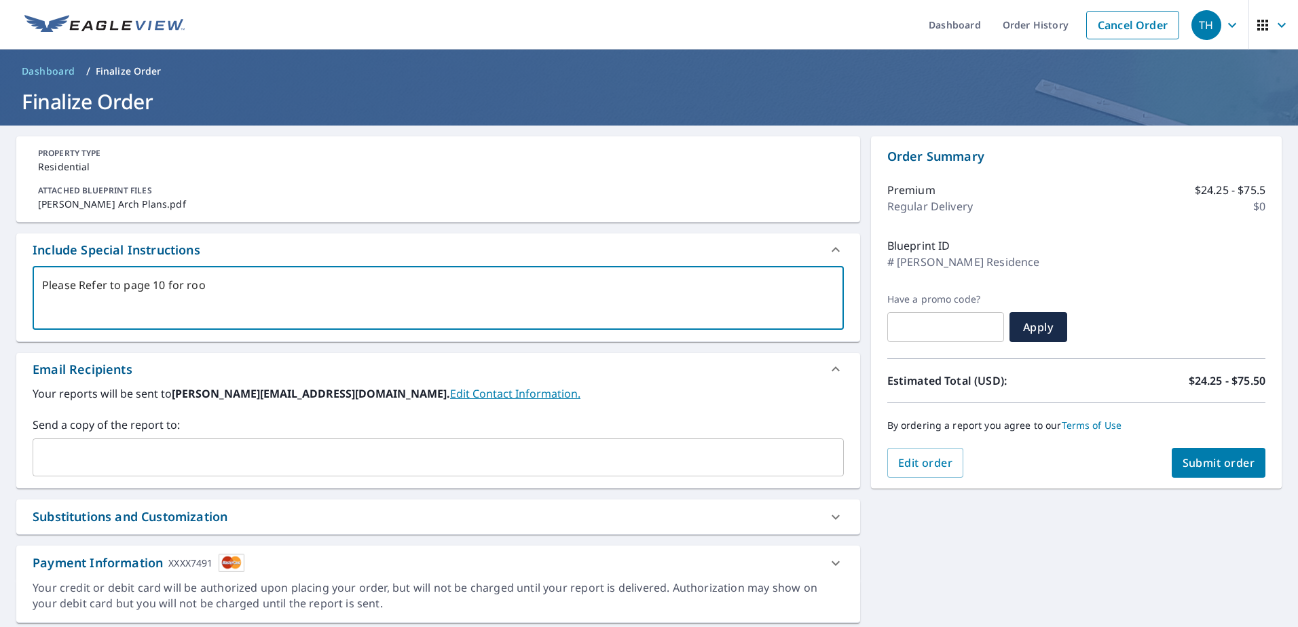
type textarea "x"
type textarea "Please Refer to page 10 for roof"
type textarea "x"
type textarea "Please Refer to page 10 for roof p"
type textarea "x"
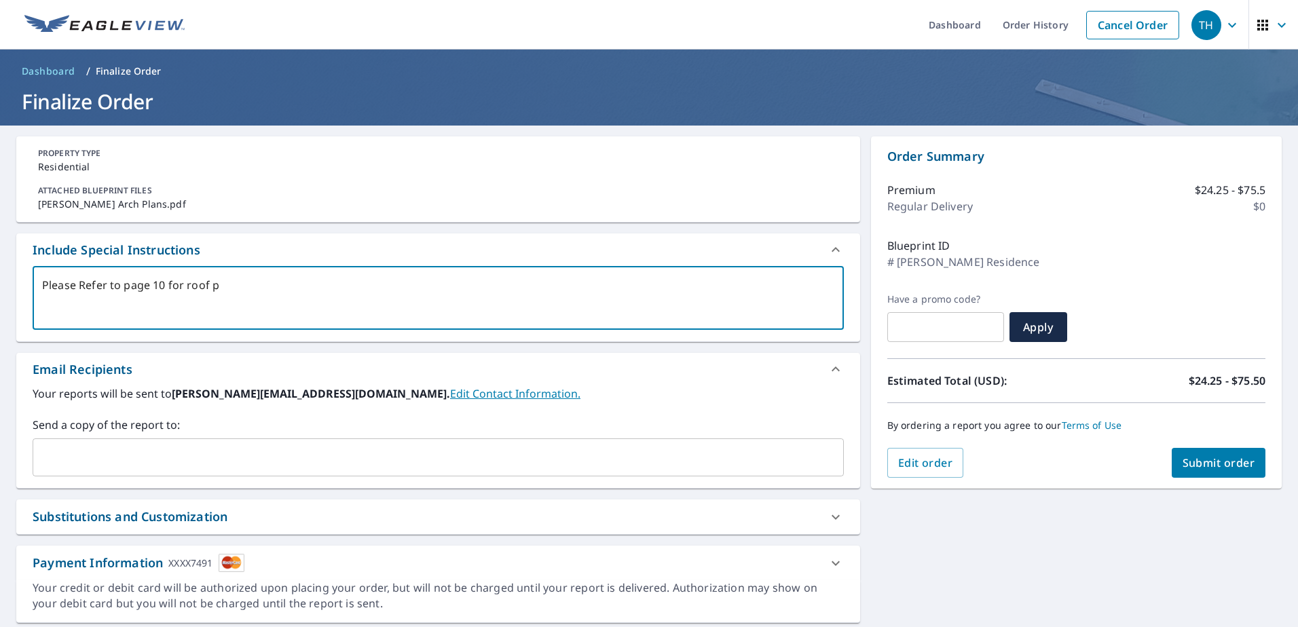
type textarea "Please Refer to page 10 for roof pl"
type textarea "x"
type textarea "Please Refer to page 10 for roof pla"
type textarea "x"
type textarea "Please Refer to page 10 for roof plan"
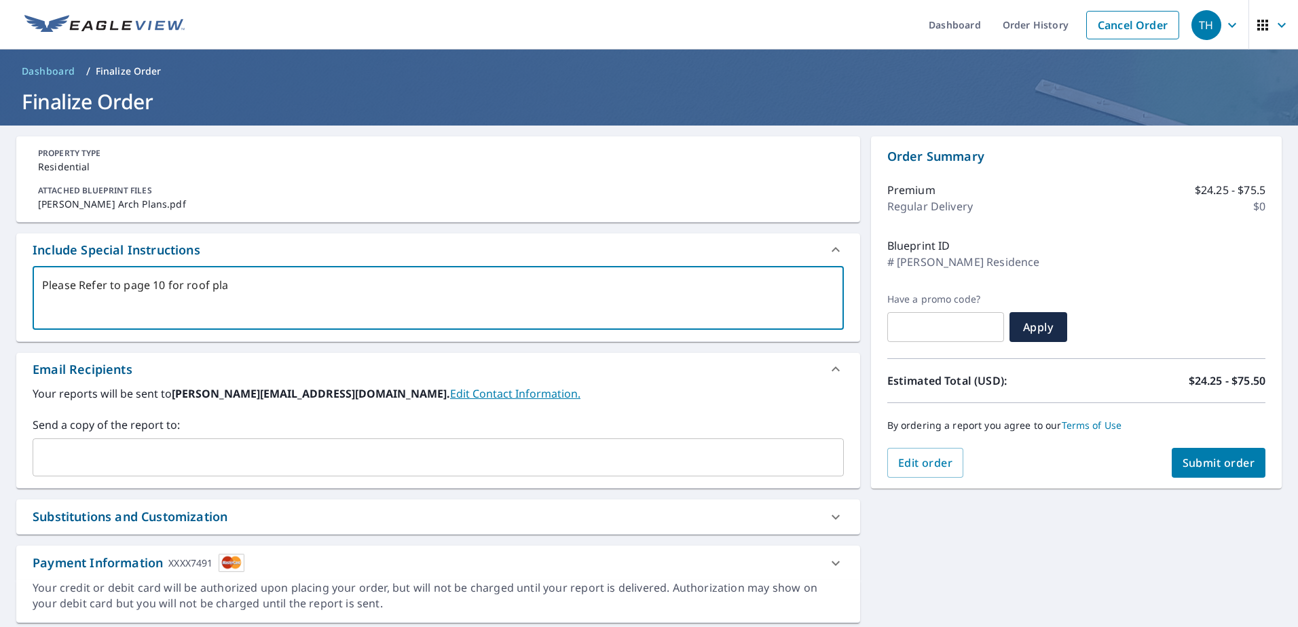
type textarea "x"
type textarea "Please Refer to page 10 for roof plan."
type textarea "x"
type textarea "Please Refer to page 10 for roof plan."
click at [1200, 456] on span "Submit order" at bounding box center [1218, 462] width 73 height 15
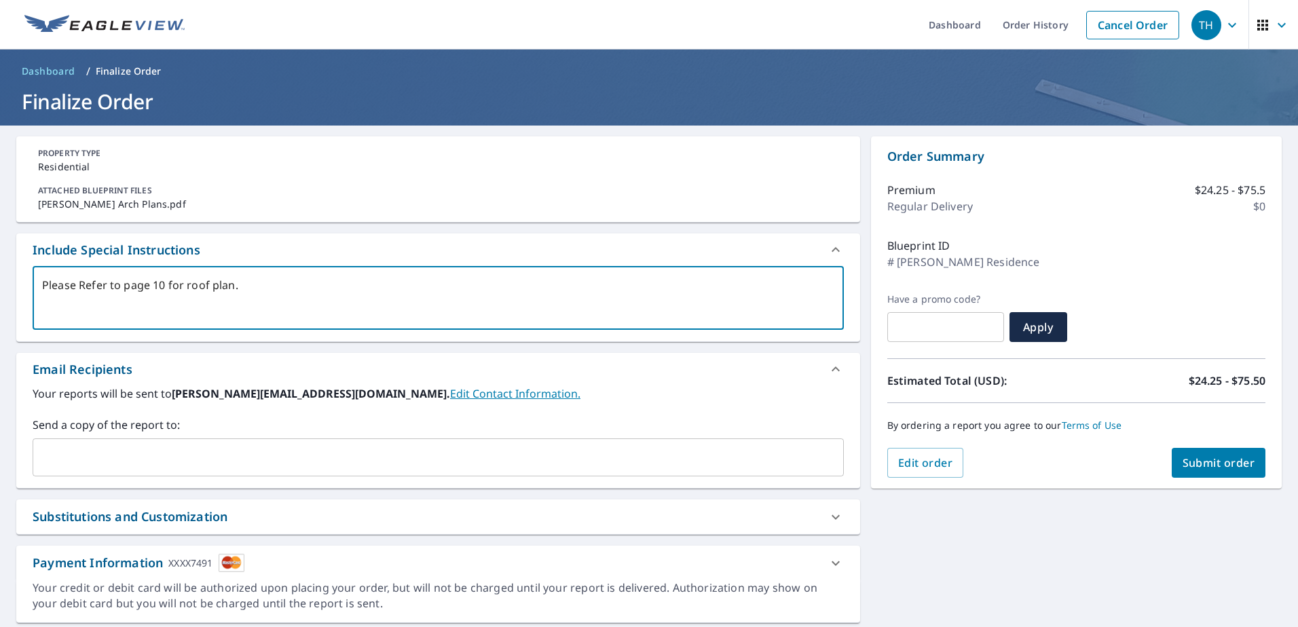
type textarea "x"
